Goal: Task Accomplishment & Management: Manage account settings

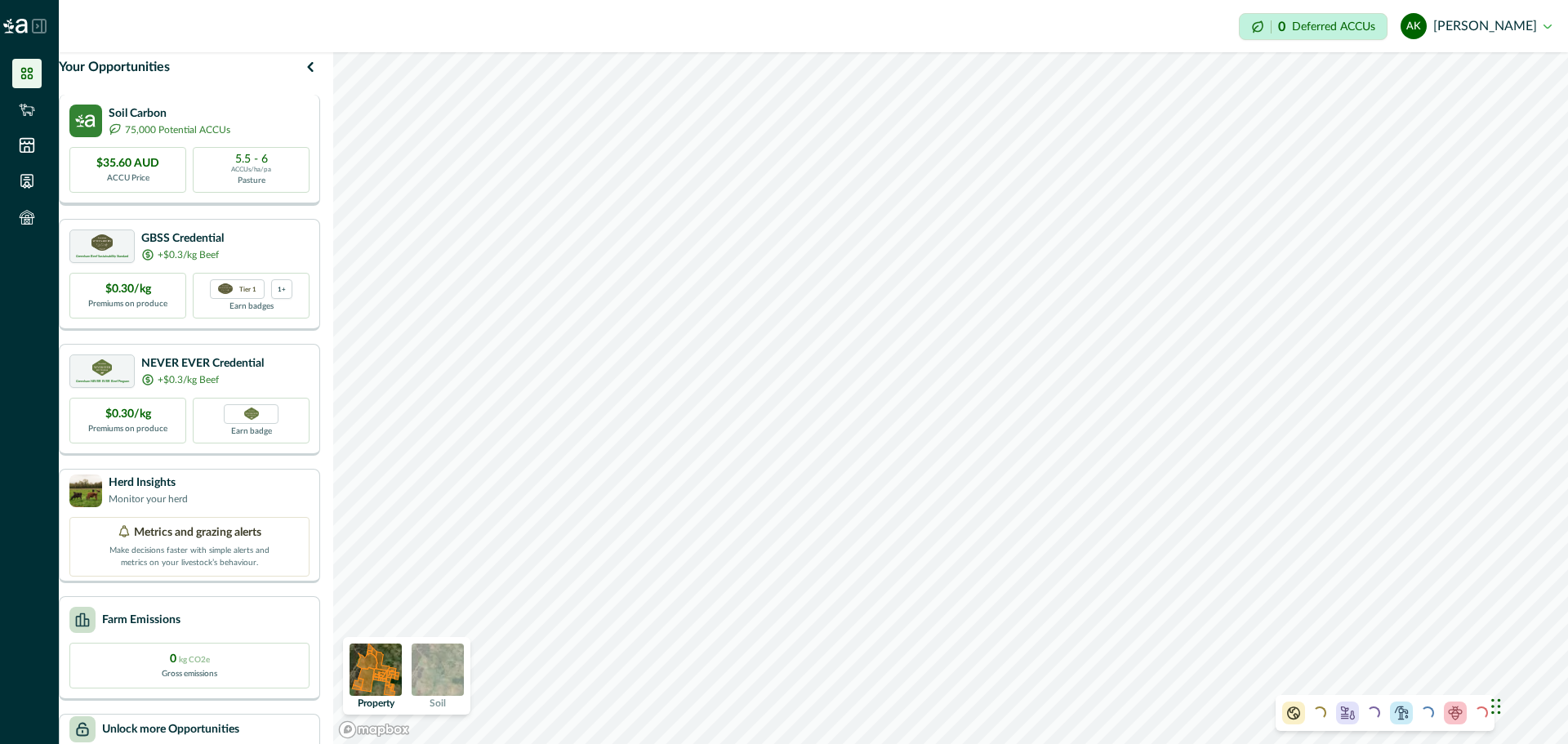
click at [249, 137] on div "Soil Carbon 75,000 Potential ACCUs" at bounding box center [190, 120] width 240 height 33
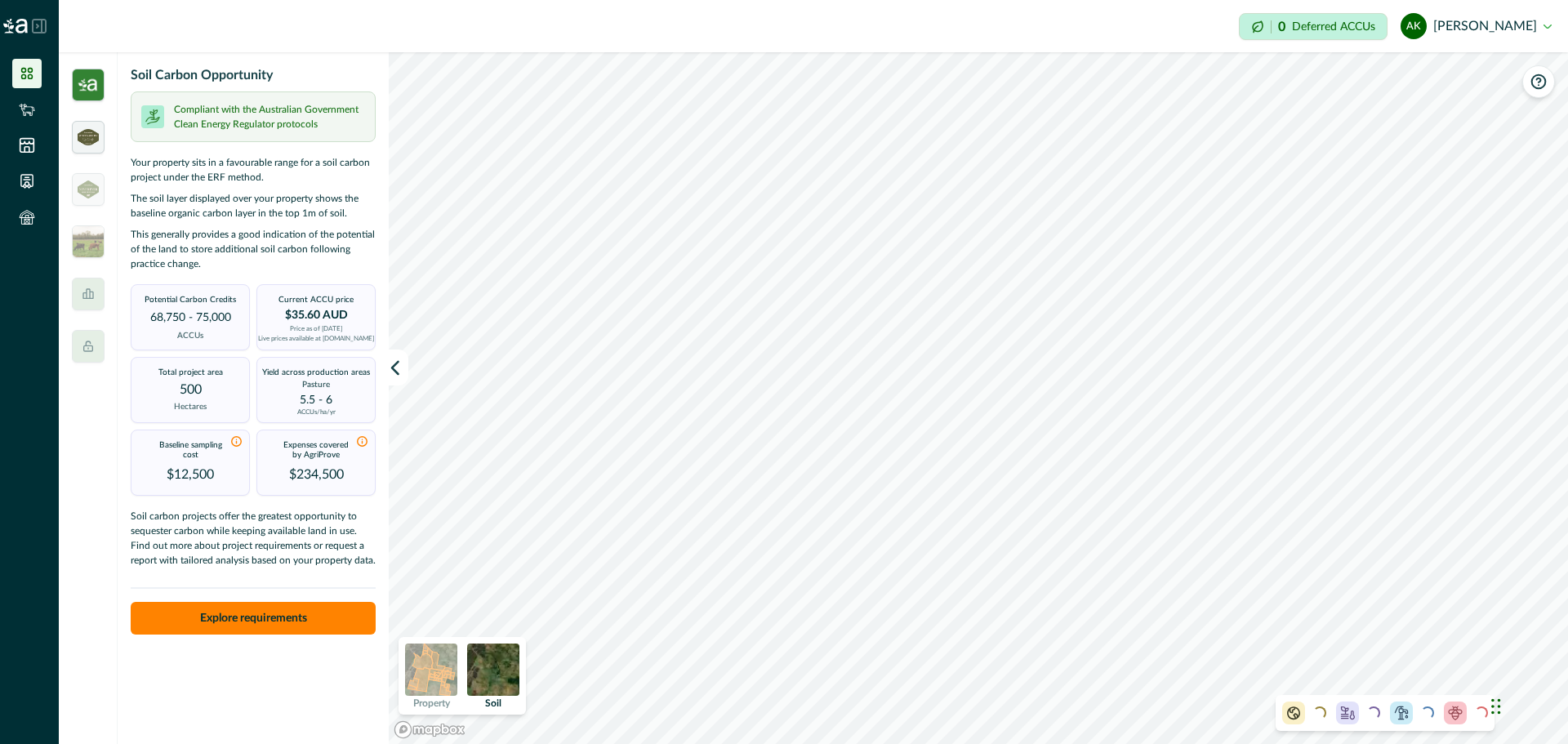
click at [95, 140] on img at bounding box center [87, 137] width 21 height 16
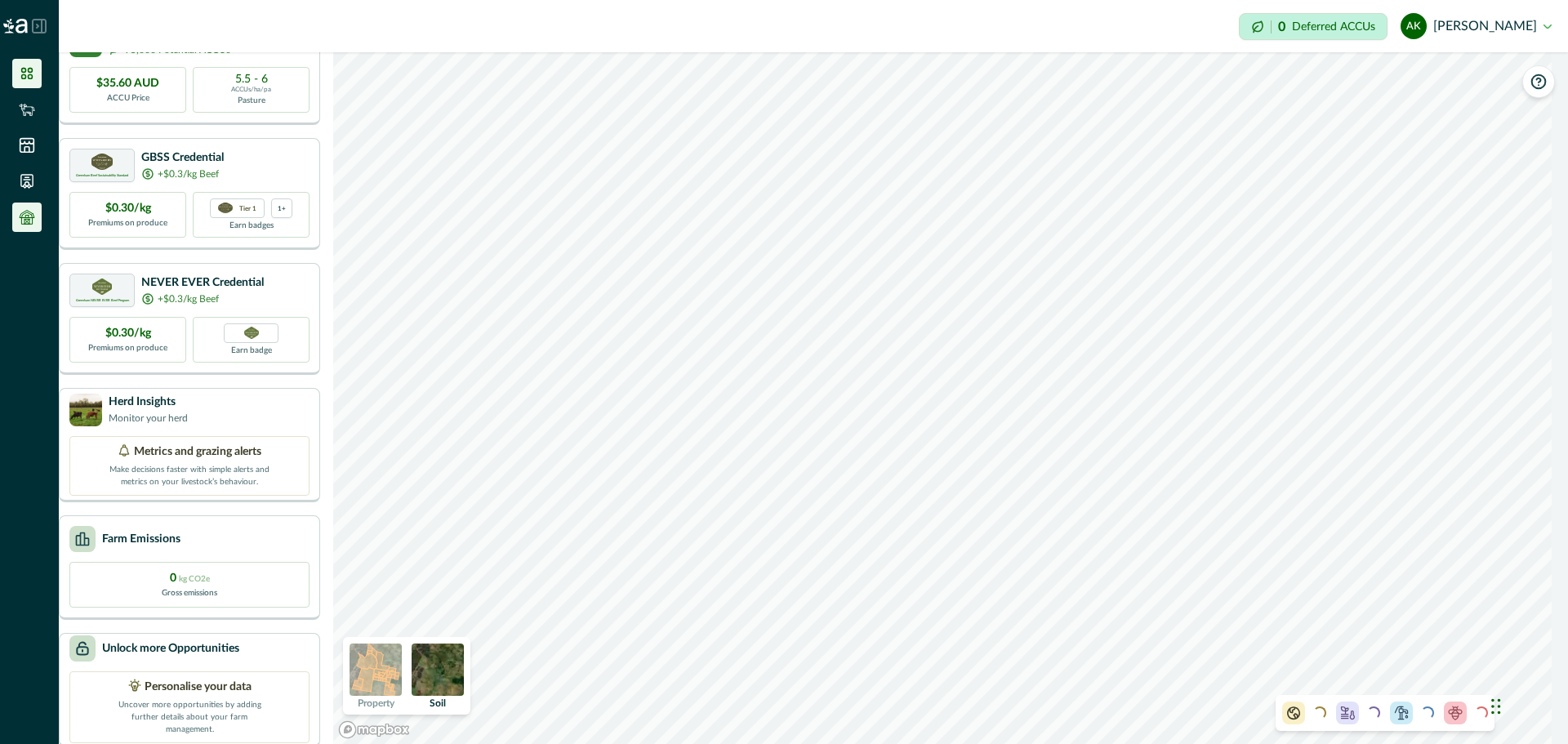
scroll to position [29, 0]
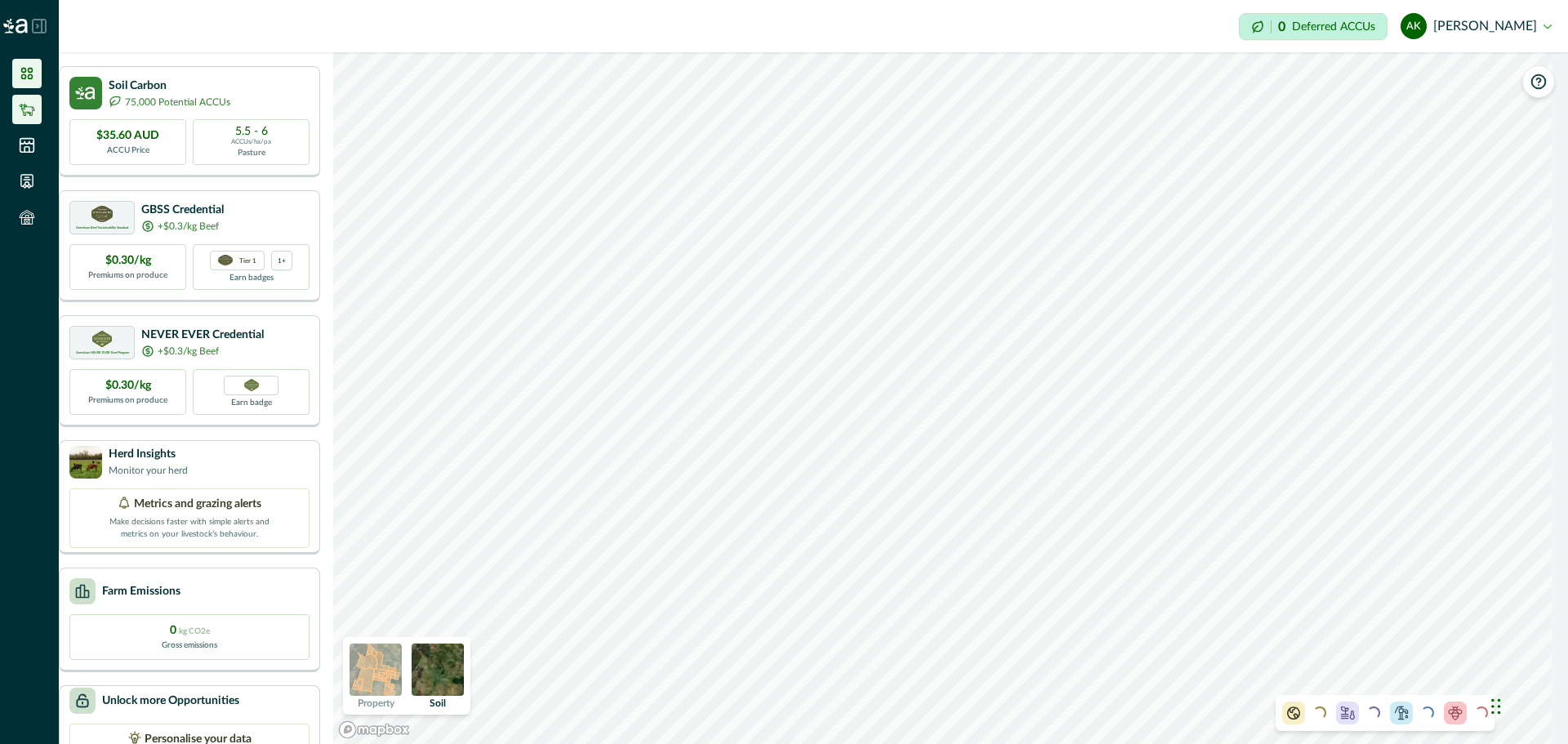
click at [31, 107] on icon at bounding box center [27, 109] width 16 height 16
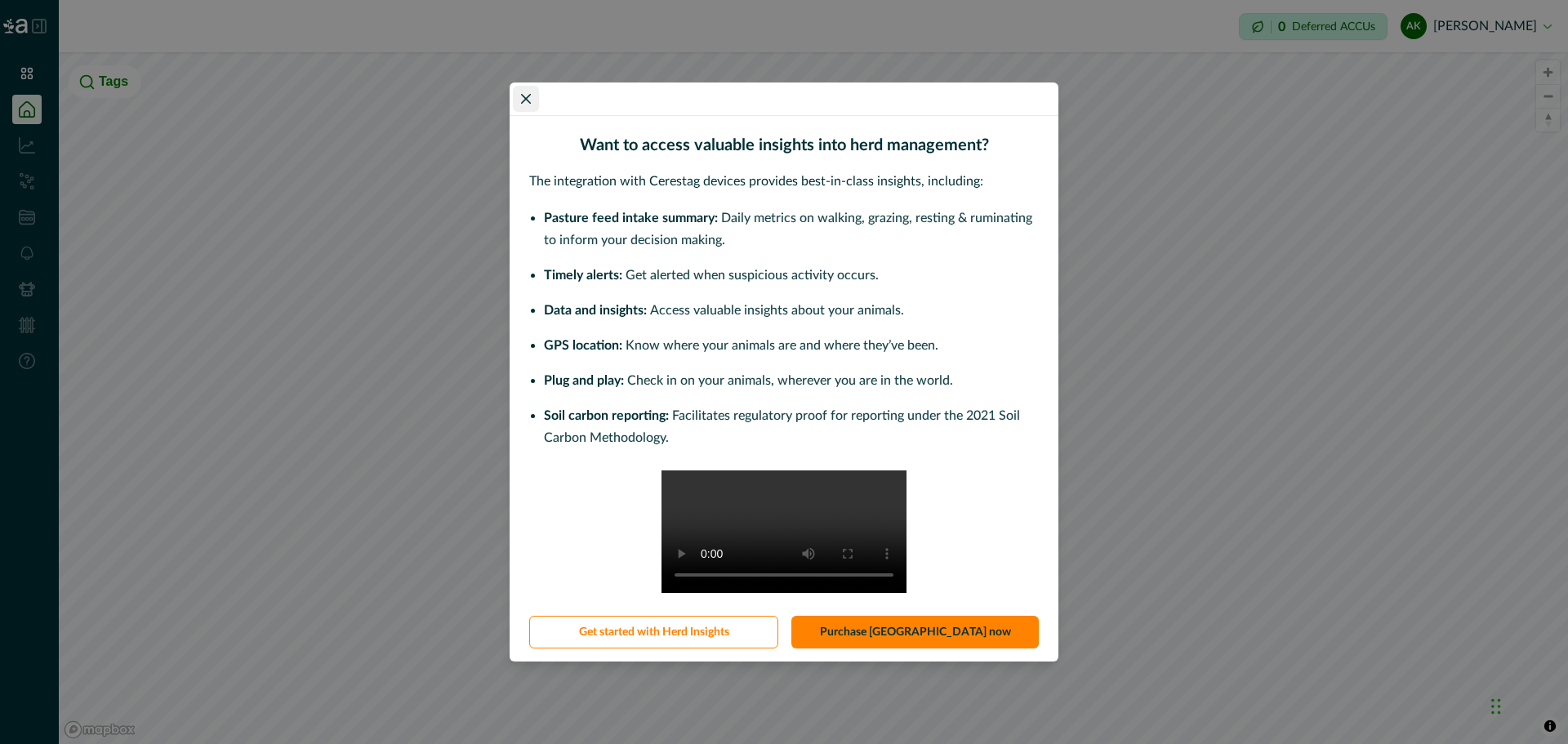
click at [518, 85] on button "Close" at bounding box center [526, 98] width 26 height 26
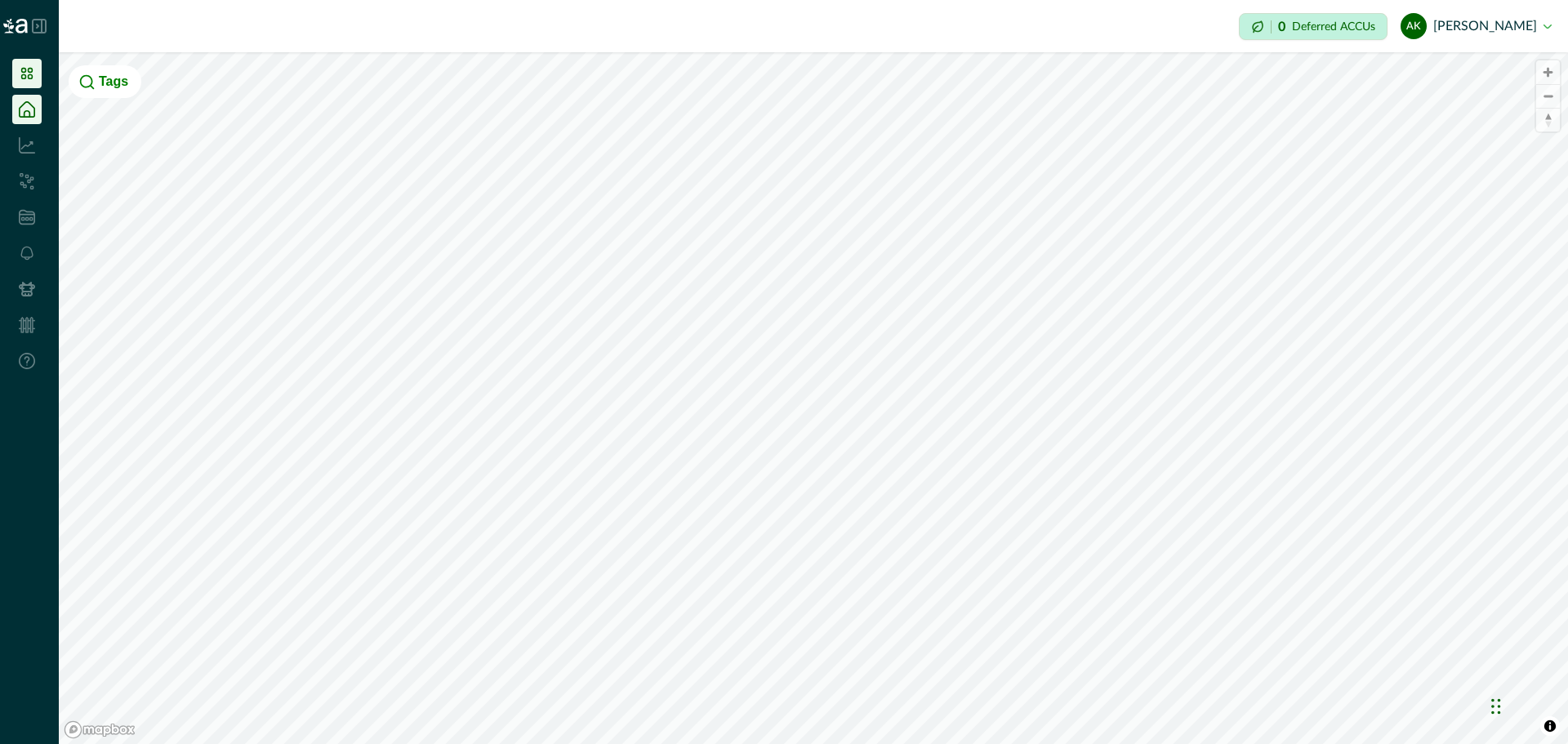
click at [31, 78] on icon at bounding box center [27, 74] width 12 height 12
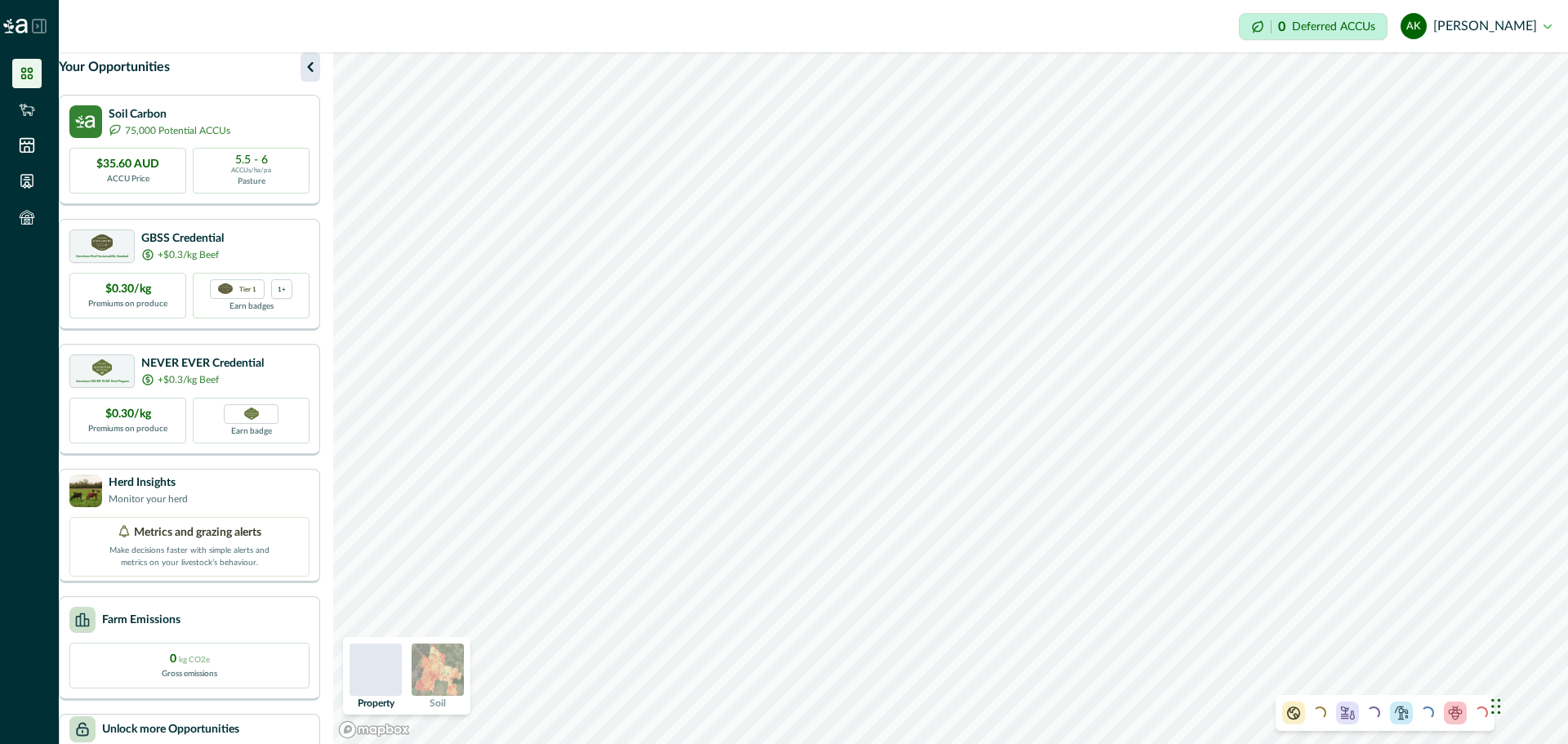
click at [320, 76] on icon "button" at bounding box center [310, 68] width 20 height 20
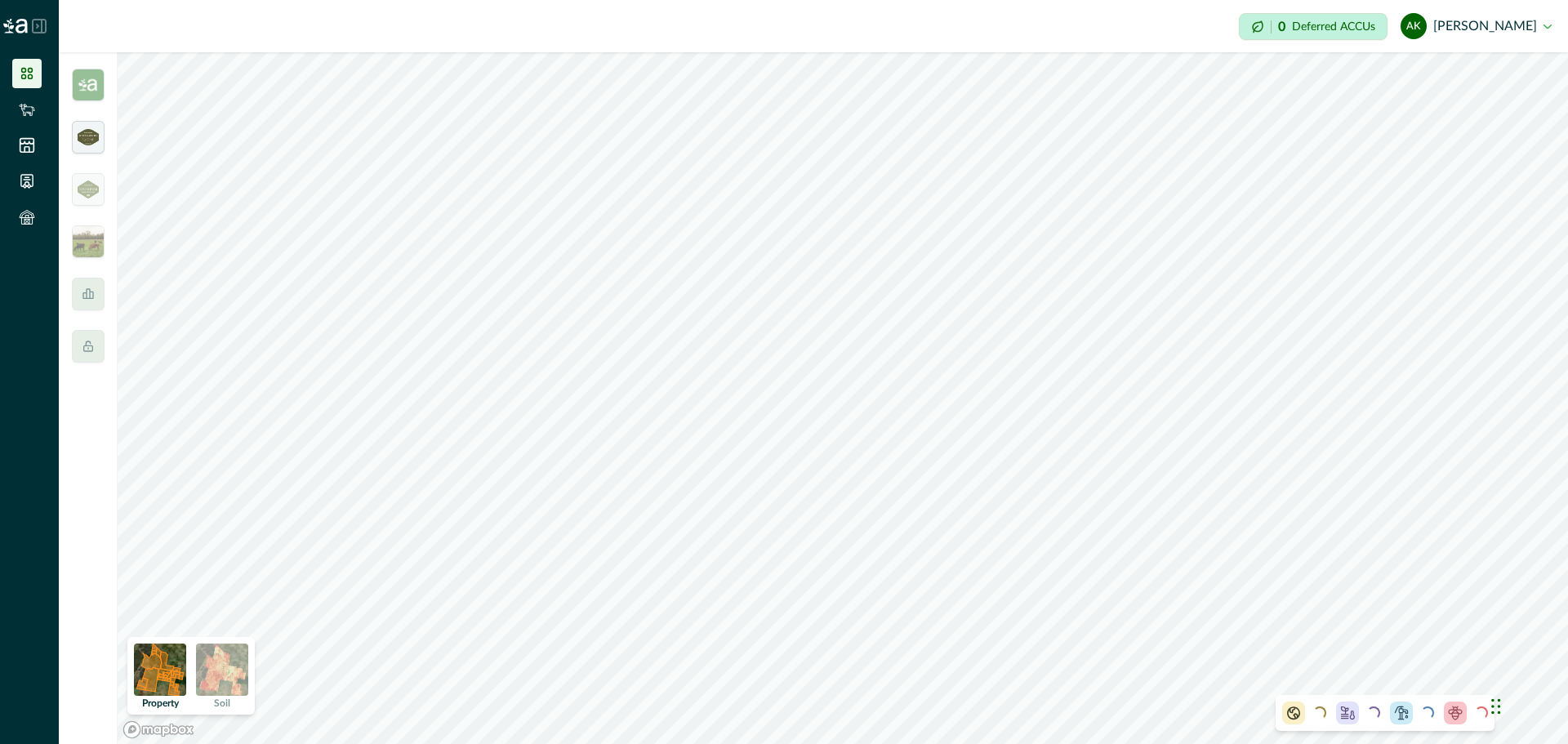
click at [79, 134] on img at bounding box center [87, 137] width 21 height 16
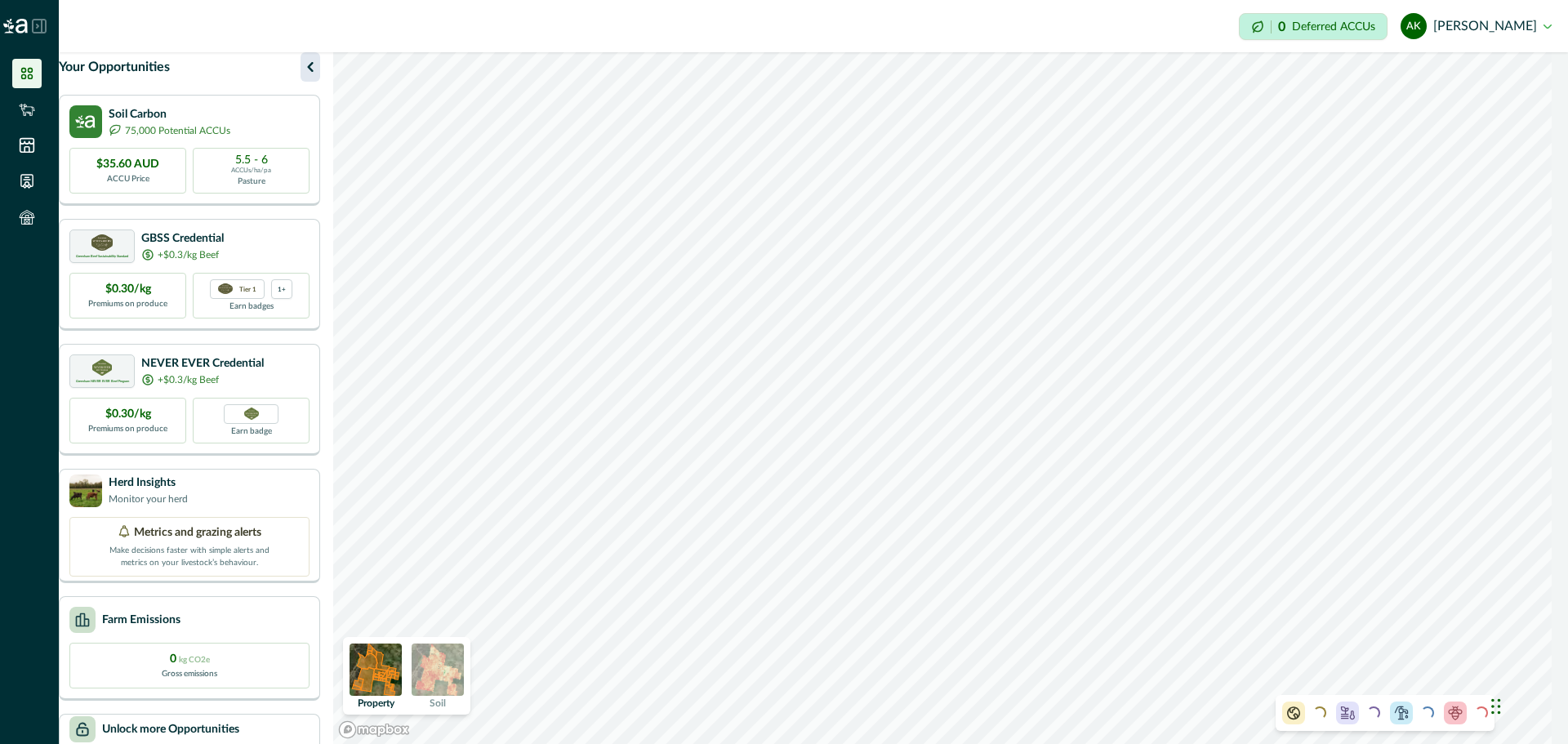
click at [318, 76] on icon "button" at bounding box center [310, 68] width 20 height 20
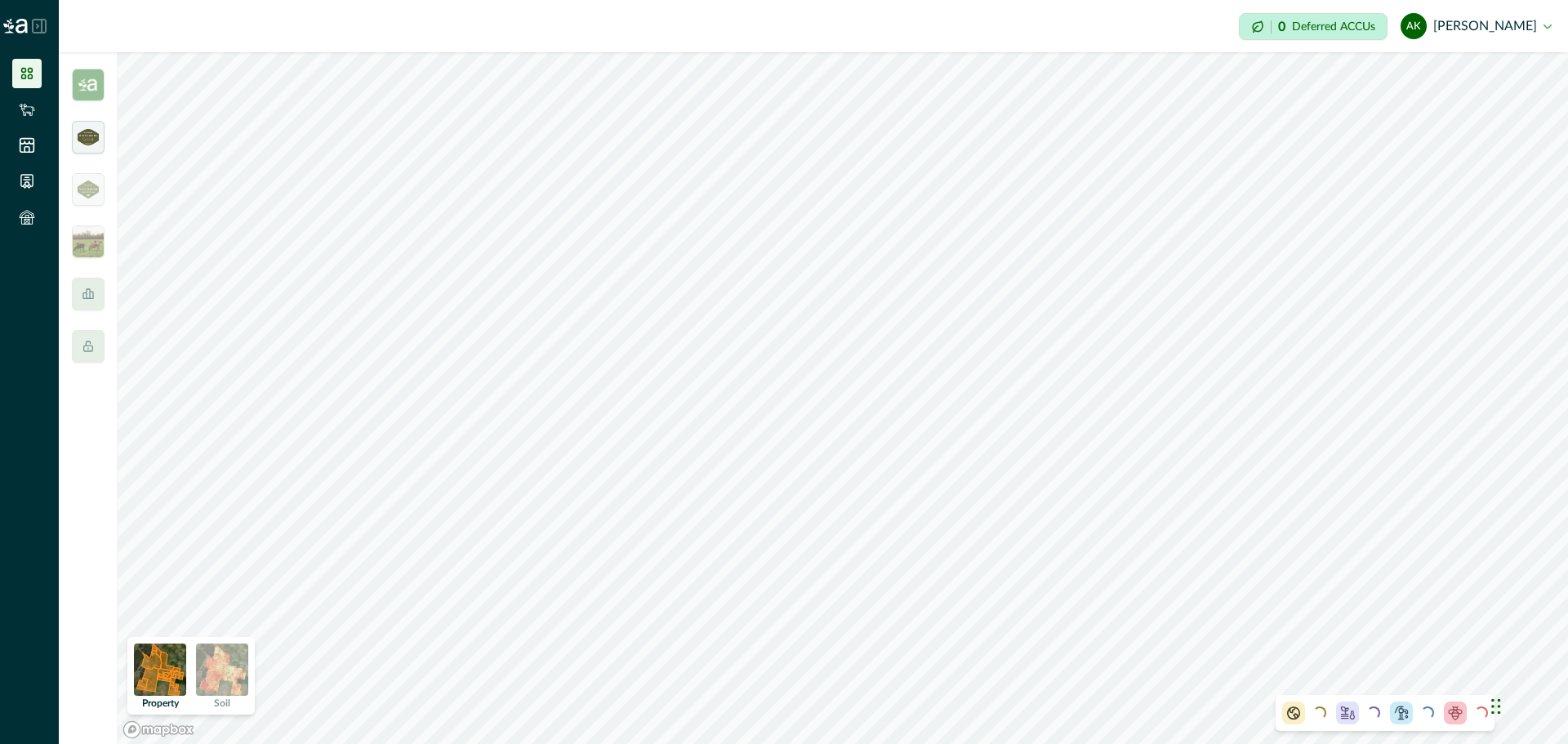
click at [91, 142] on img at bounding box center [87, 137] width 21 height 16
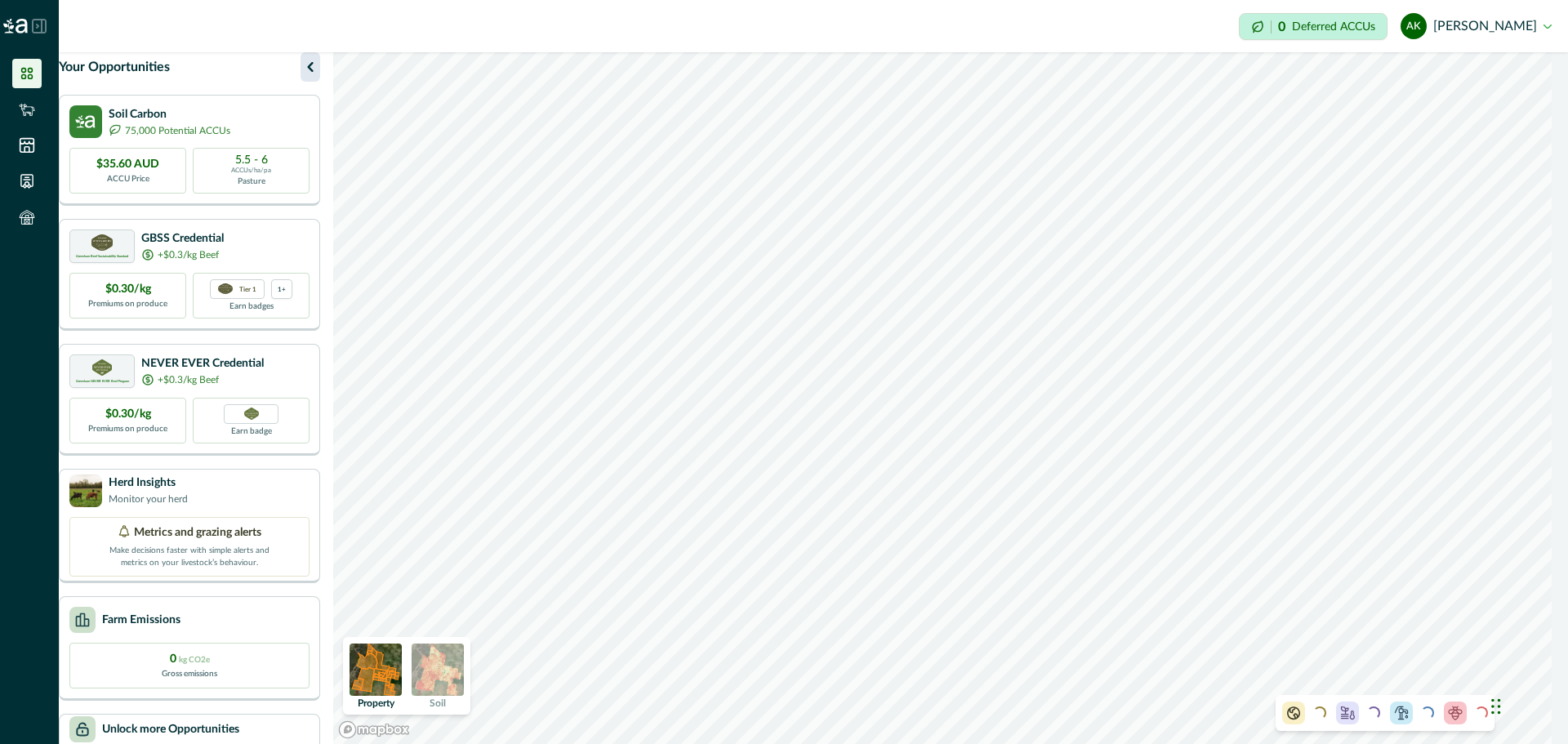
click at [320, 76] on icon "button" at bounding box center [310, 68] width 20 height 20
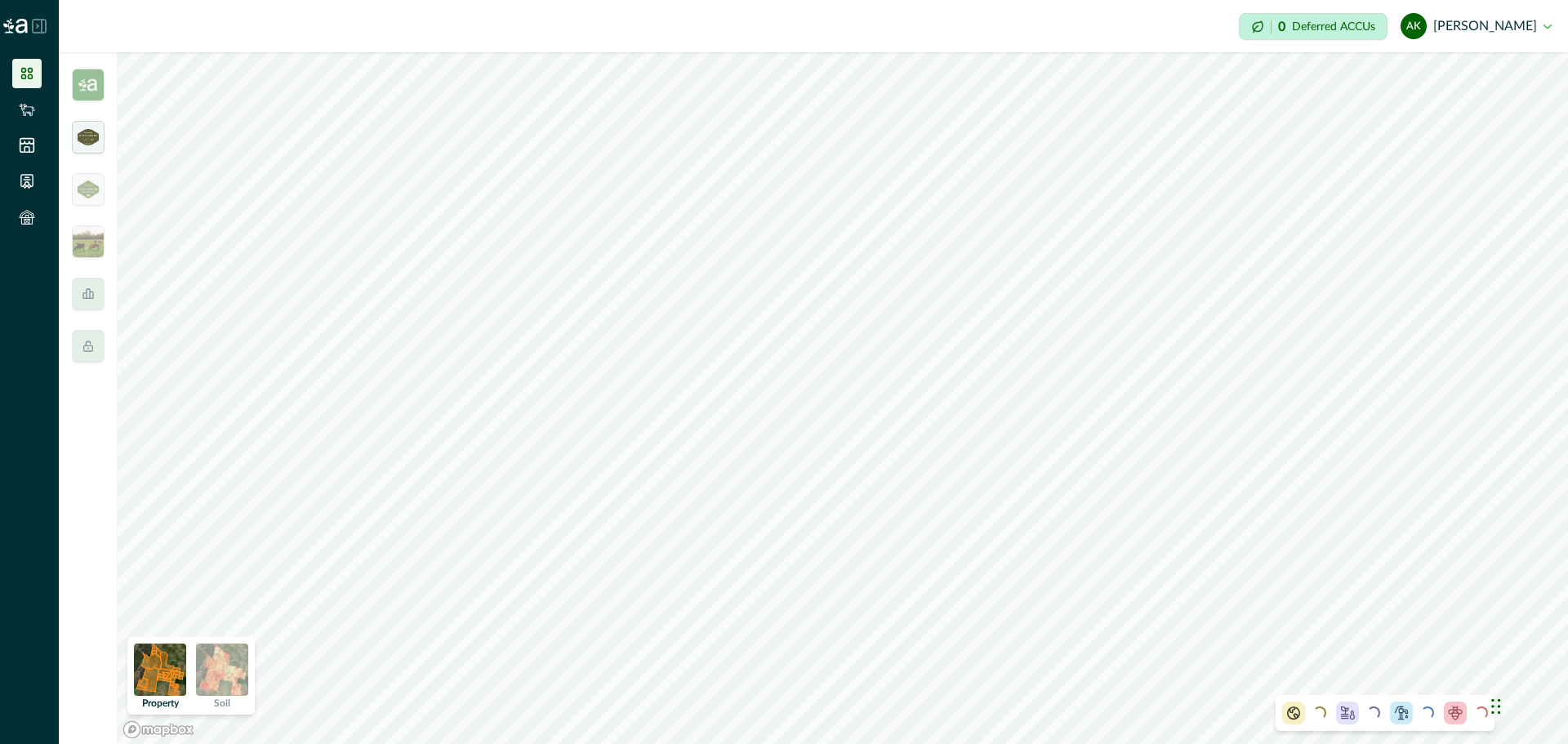
click at [89, 139] on img at bounding box center [87, 137] width 21 height 16
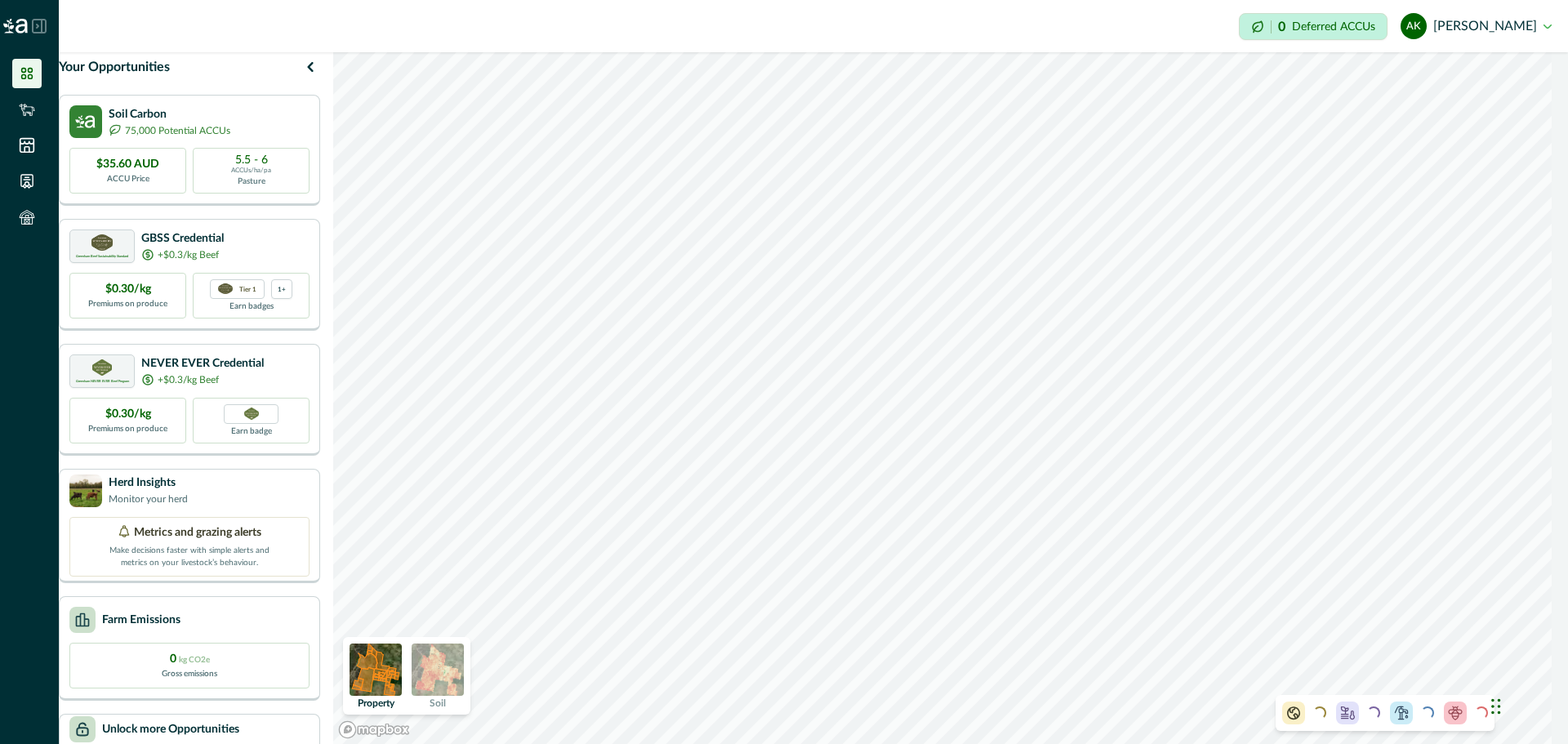
click at [1522, 29] on button "AK [PERSON_NAME]" at bounding box center [1477, 26] width 151 height 39
click at [1456, 66] on button "Sign out" at bounding box center [1460, 73] width 181 height 27
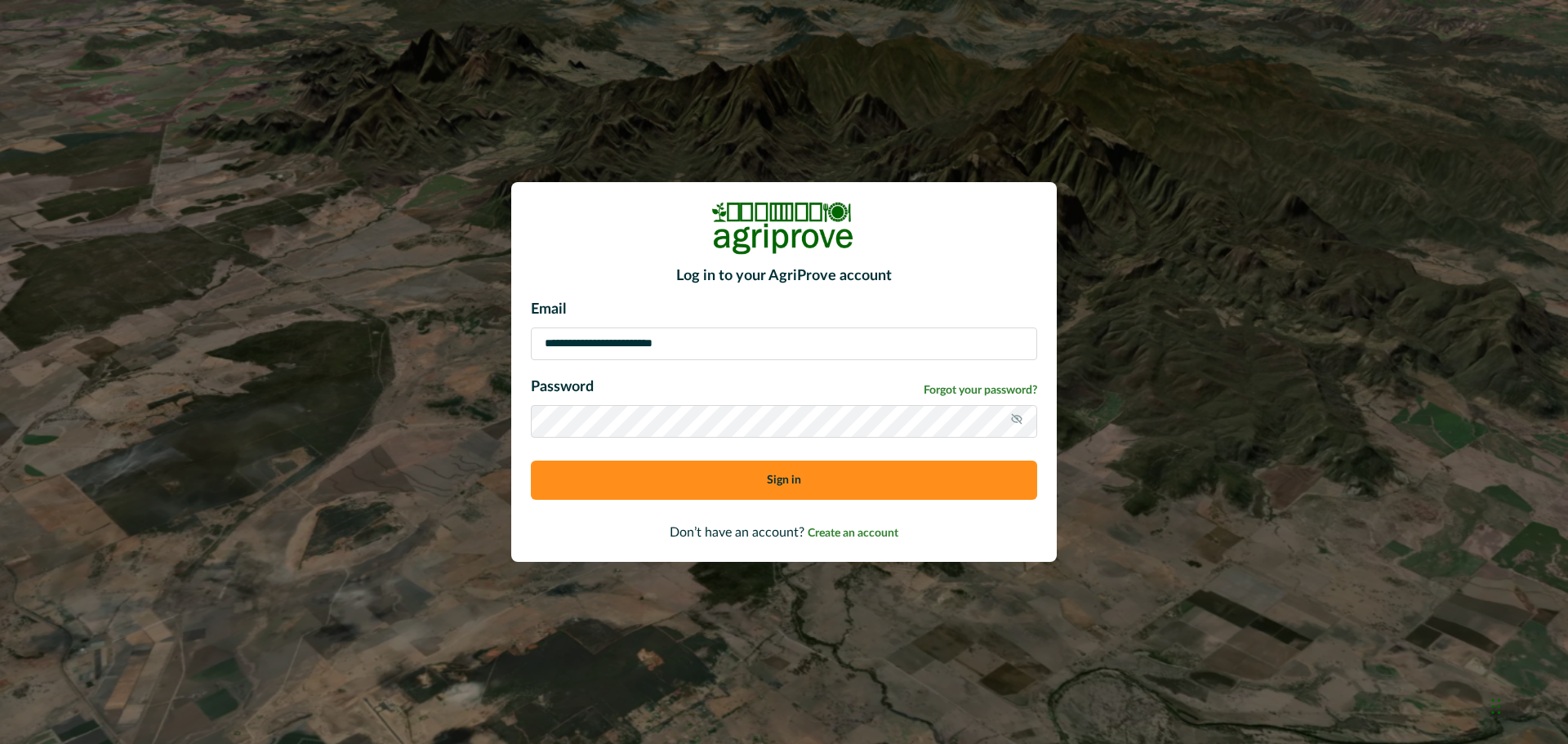
click at [743, 356] on input "**********" at bounding box center [784, 344] width 507 height 33
type input "**********"
click at [744, 474] on button "Sign in" at bounding box center [784, 480] width 507 height 39
